Goal: Information Seeking & Learning: Learn about a topic

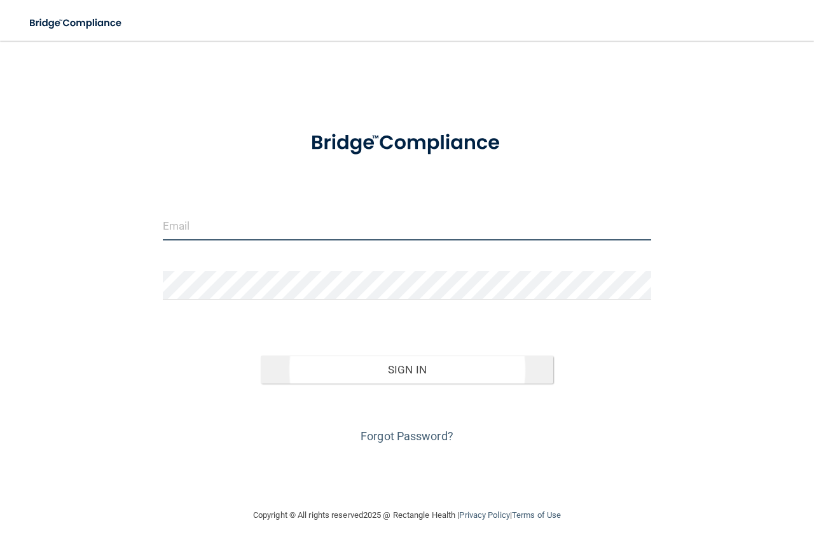
type input "[EMAIL_ADDRESS][DOMAIN_NAME]"
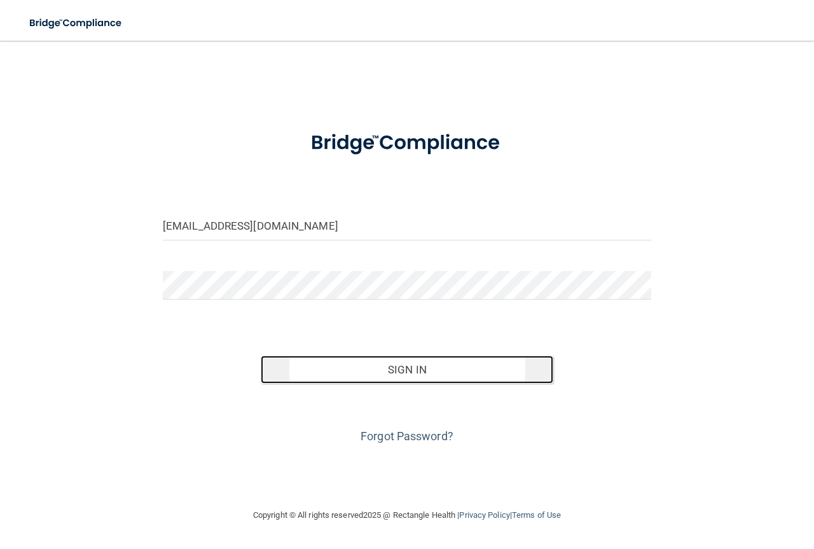
click at [373, 373] on button "Sign In" at bounding box center [407, 369] width 293 height 28
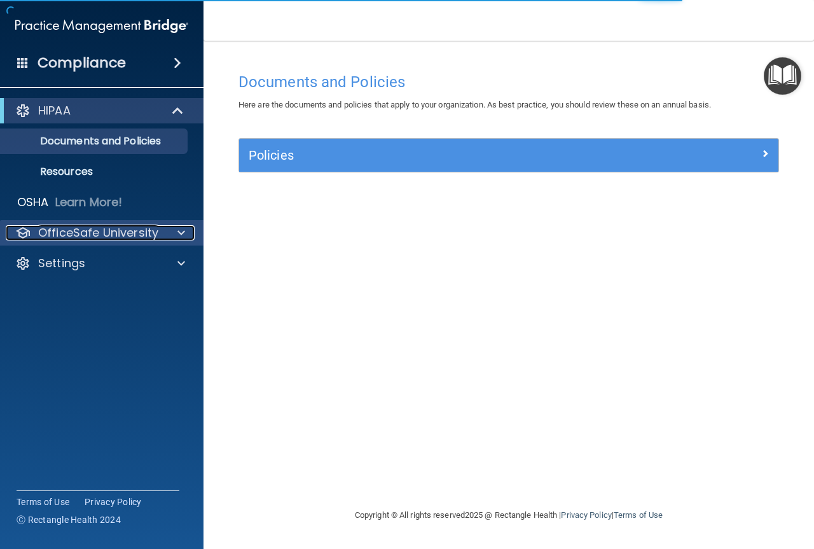
click at [151, 235] on p "OfficeSafe University" at bounding box center [98, 232] width 120 height 15
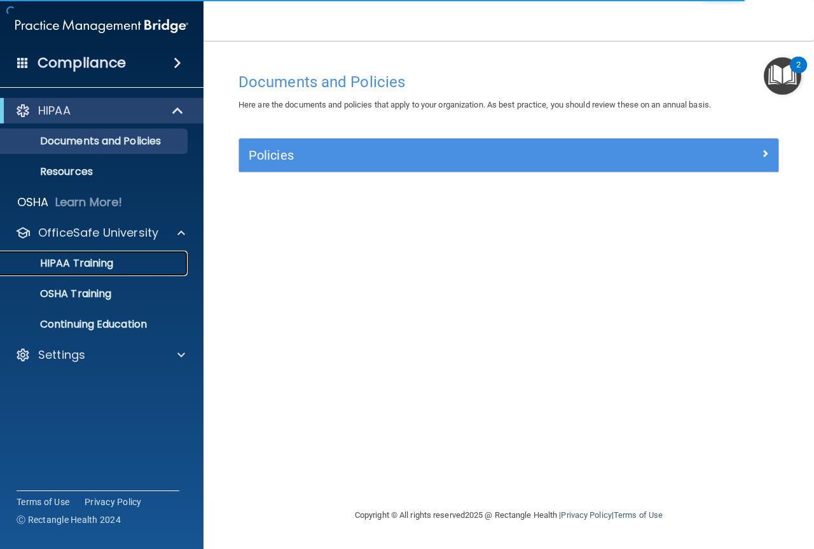
click at [104, 266] on p "HIPAA Training" at bounding box center [60, 263] width 105 height 13
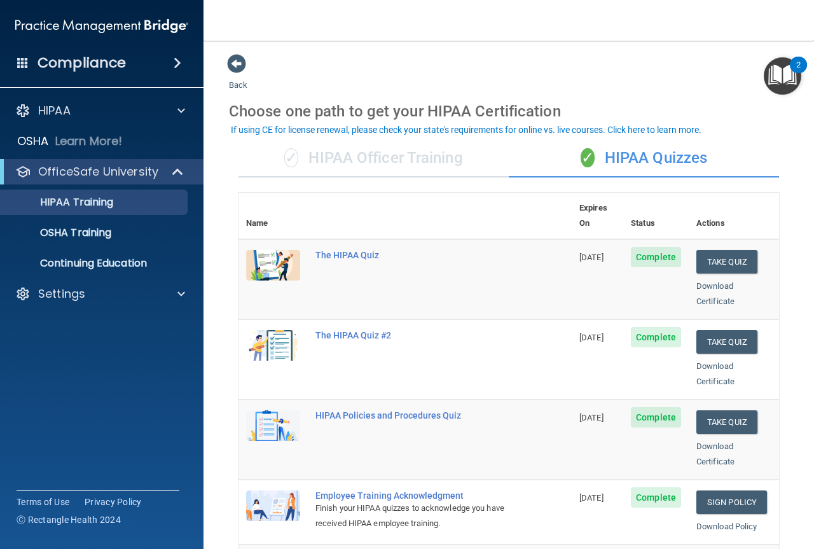
click at [345, 155] on div "✓ HIPAA Officer Training" at bounding box center [373, 158] width 270 height 38
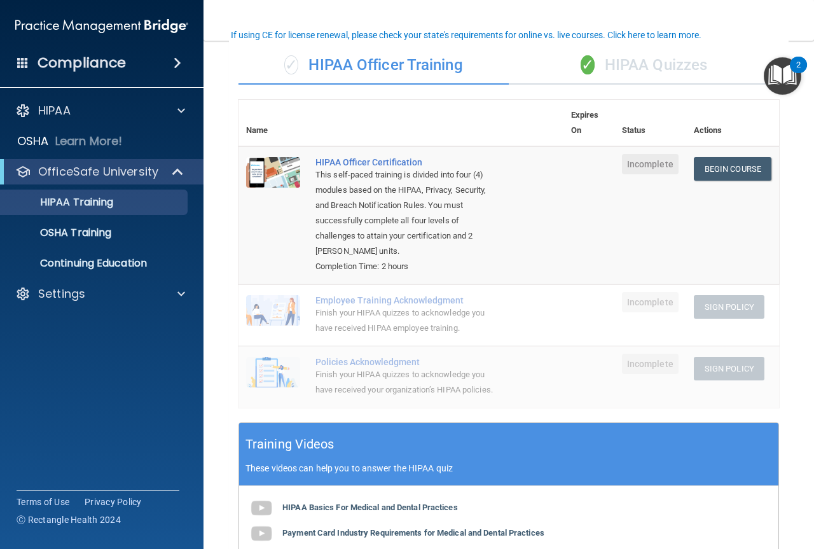
scroll to position [95, 0]
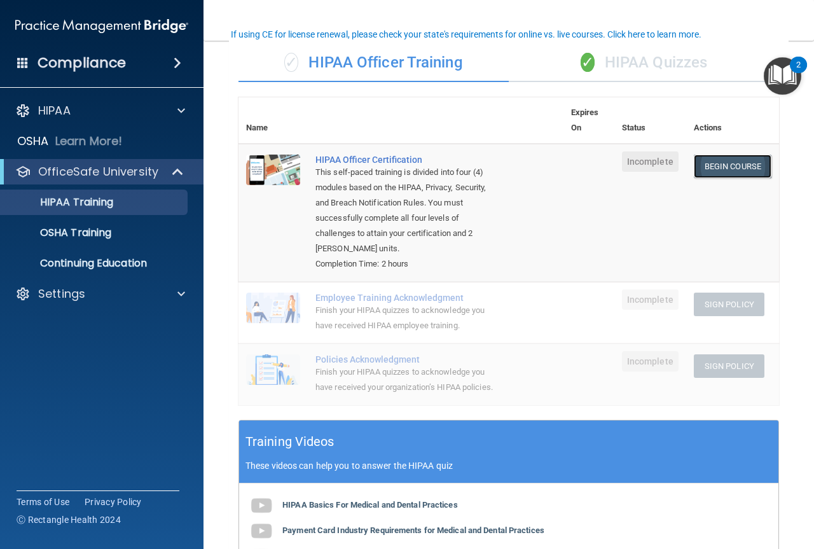
click at [724, 165] on link "Begin Course" at bounding box center [733, 166] width 78 height 24
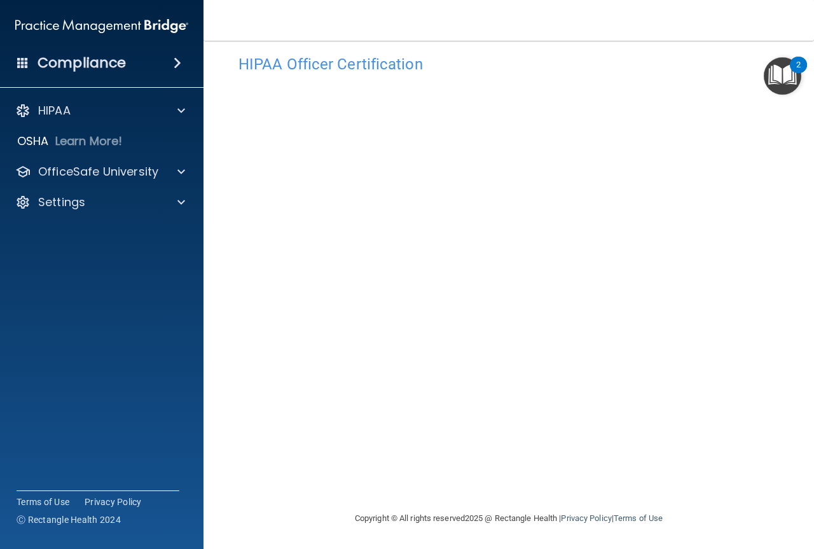
scroll to position [2, 0]
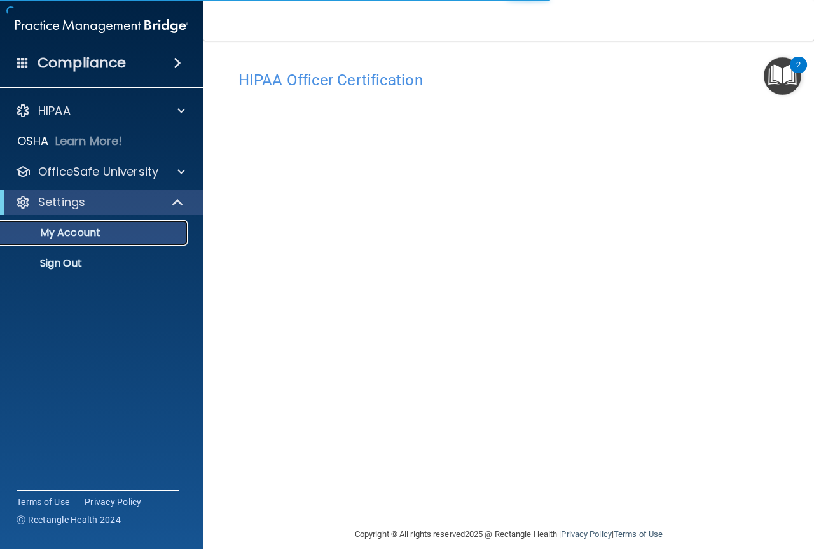
click at [74, 226] on p "My Account" at bounding box center [95, 232] width 174 height 13
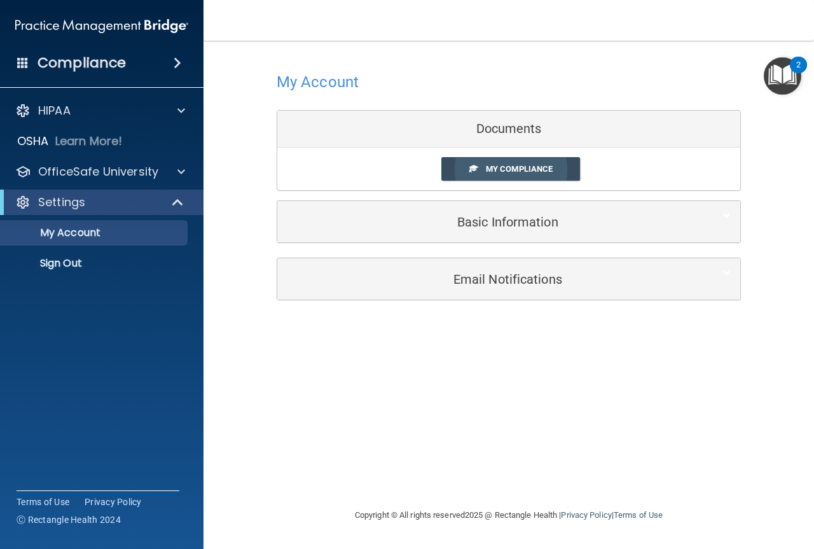
click at [514, 166] on span "My Compliance" at bounding box center [519, 169] width 67 height 10
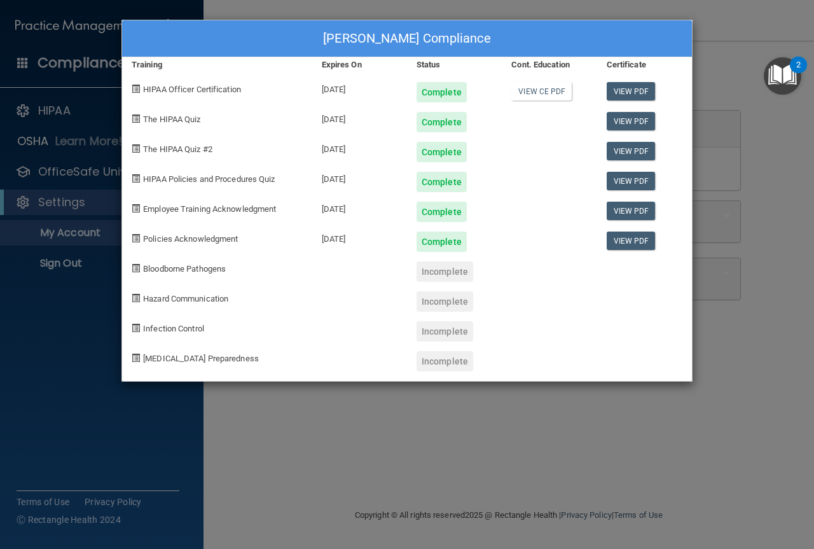
click at [709, 27] on div "Janet Hernandez's Compliance Training Expires On Status Cont. Education Certifi…" at bounding box center [407, 274] width 814 height 549
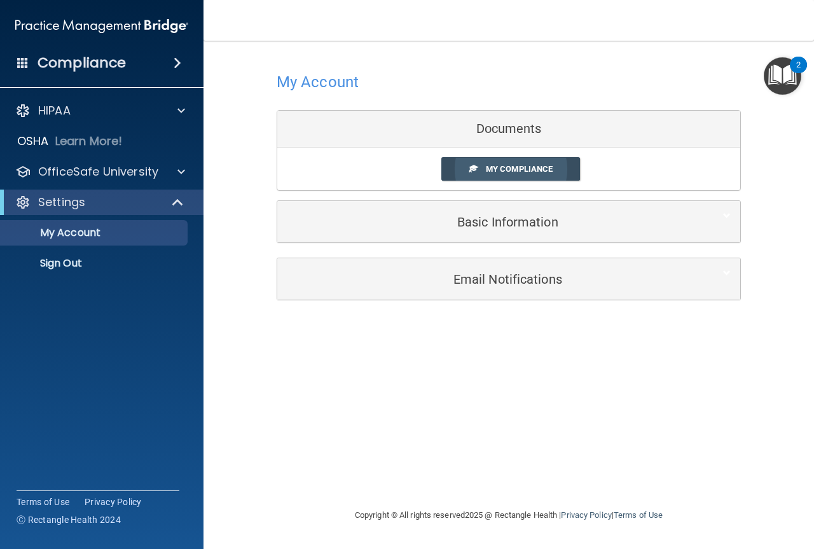
click at [492, 170] on span "My Compliance" at bounding box center [519, 169] width 67 height 10
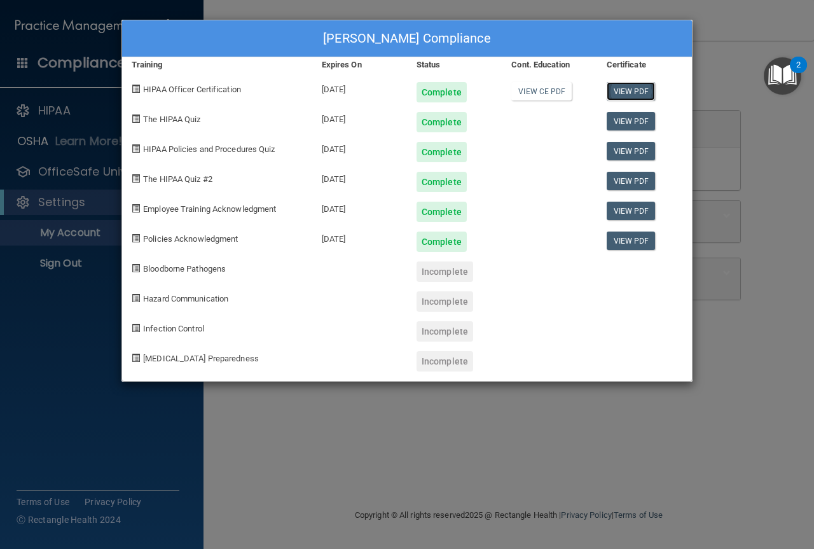
click at [630, 92] on link "View PDF" at bounding box center [631, 91] width 49 height 18
click at [529, 79] on div "View CE PDF" at bounding box center [549, 87] width 95 height 30
click at [532, 93] on link "View CE PDF" at bounding box center [541, 91] width 60 height 18
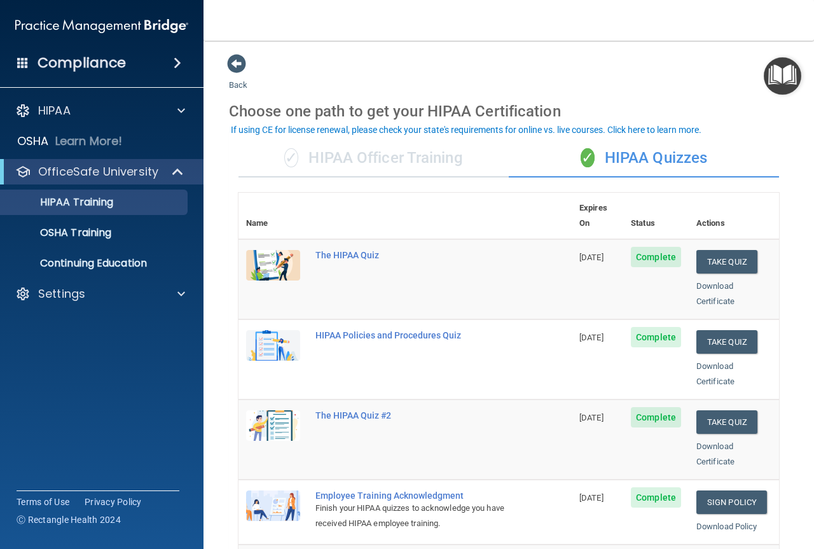
drag, startPoint x: 406, startPoint y: 153, endPoint x: 476, endPoint y: 86, distance: 96.2
click at [405, 153] on div "✓ HIPAA Officer Training" at bounding box center [373, 158] width 270 height 38
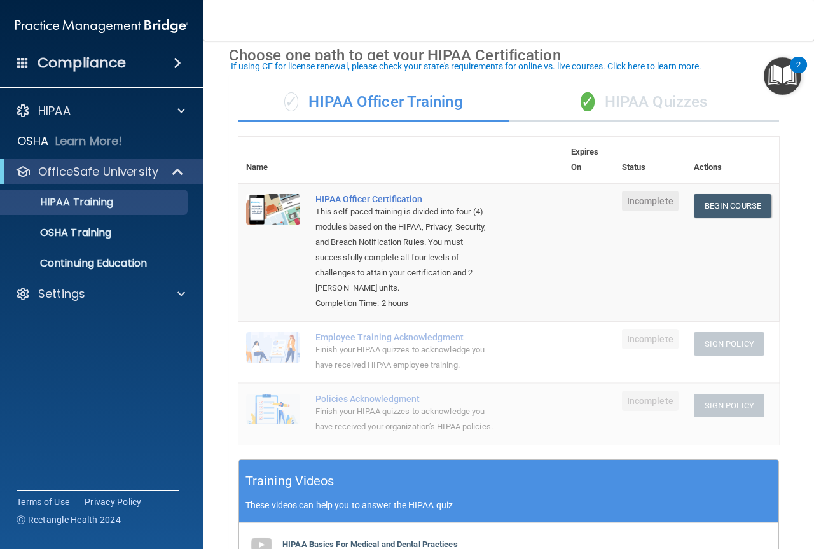
scroll to position [64, 0]
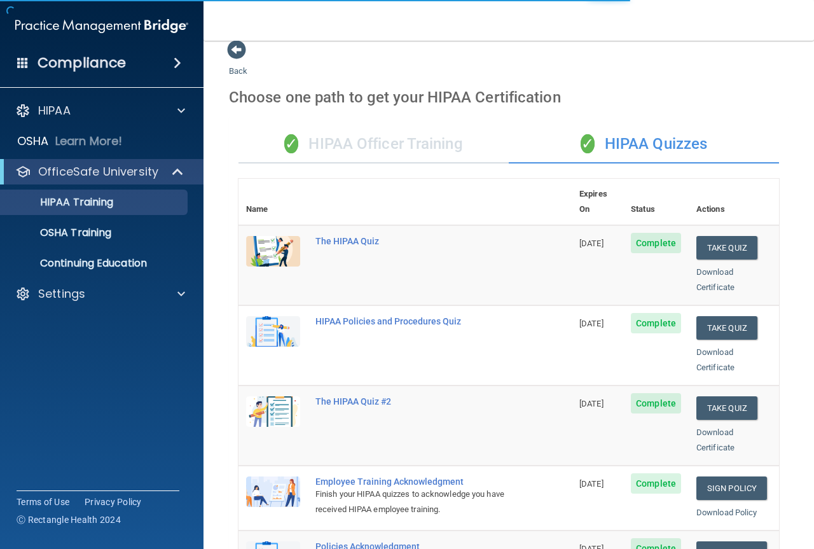
scroll to position [16, 0]
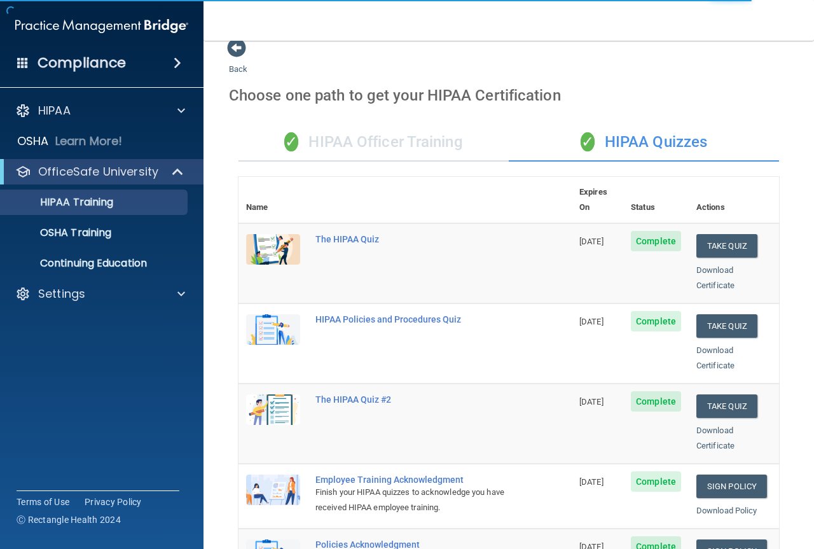
click at [418, 141] on div "✓ HIPAA Officer Training" at bounding box center [373, 142] width 270 height 38
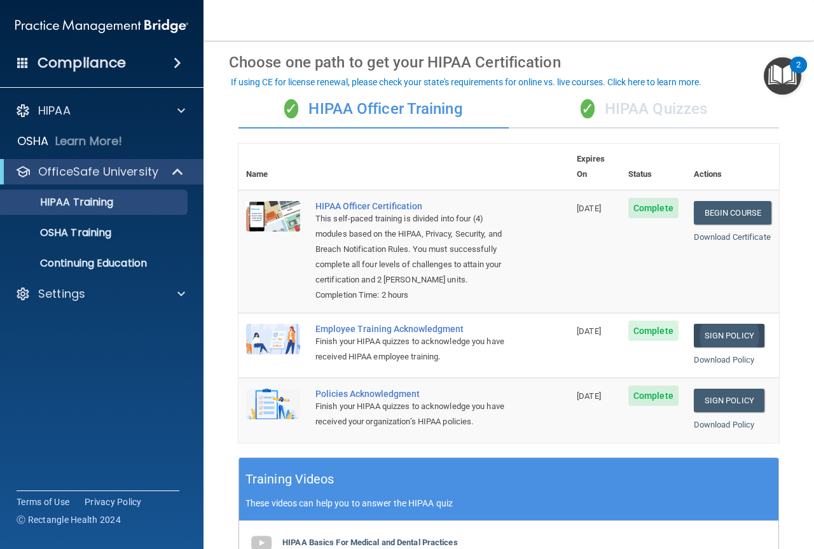
scroll to position [48, 0]
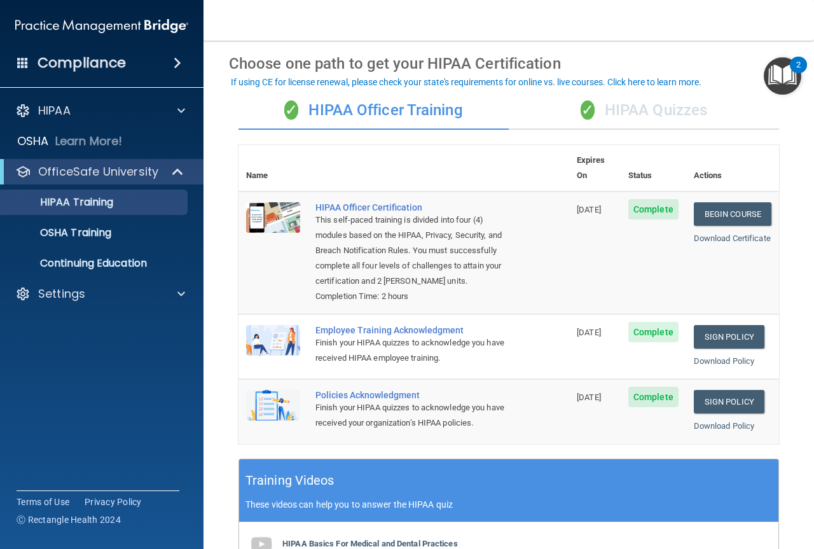
click at [624, 113] on div "✓ HIPAA Quizzes" at bounding box center [644, 111] width 270 height 38
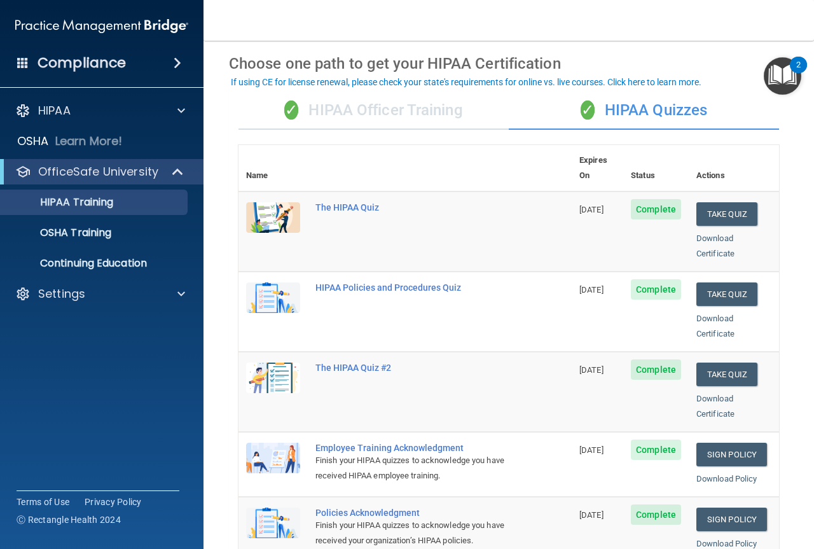
click at [388, 114] on div "✓ HIPAA Officer Training" at bounding box center [373, 111] width 270 height 38
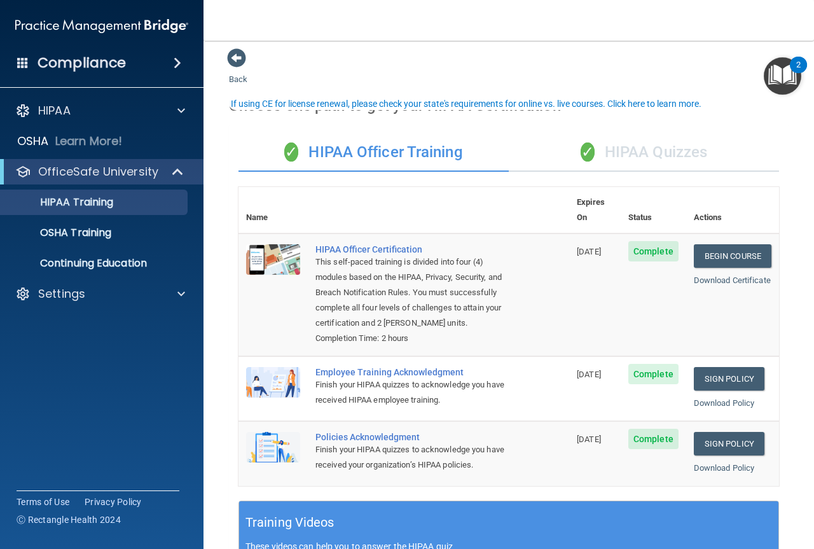
scroll to position [0, 0]
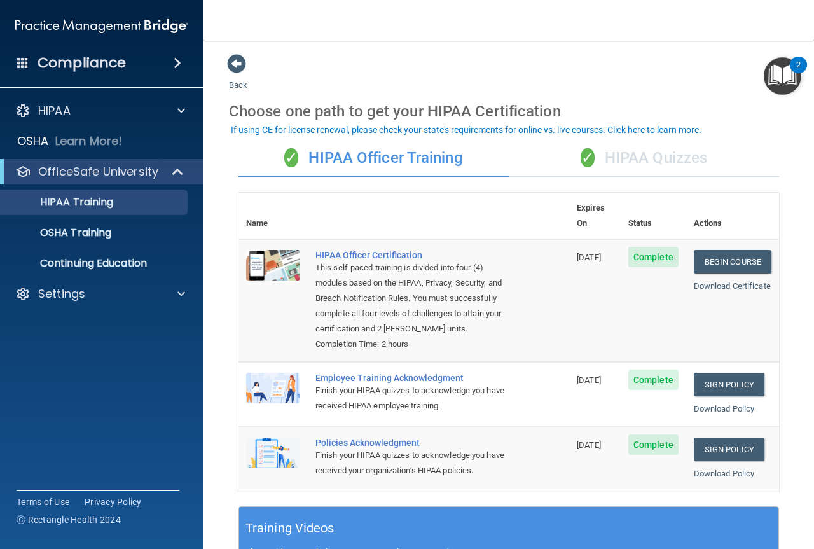
click at [699, 154] on div "✓ HIPAA Quizzes" at bounding box center [644, 158] width 270 height 38
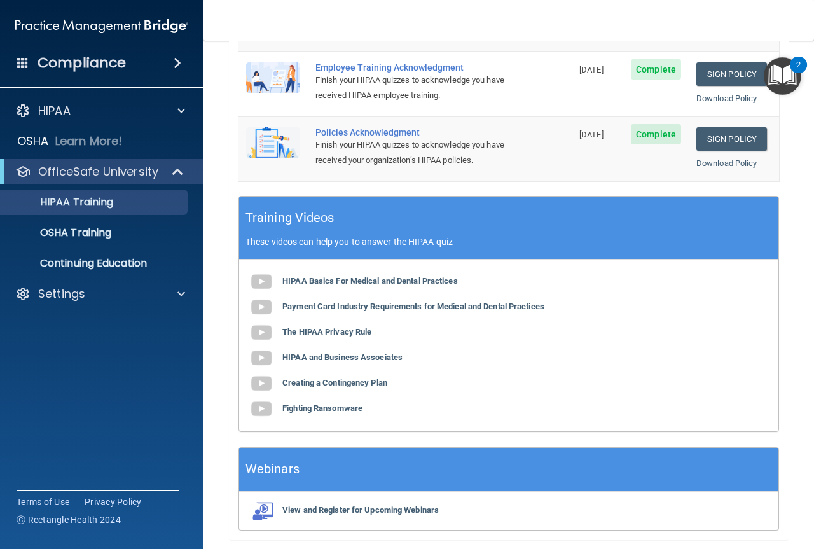
scroll to position [467, 0]
